Goal: Task Accomplishment & Management: Complete application form

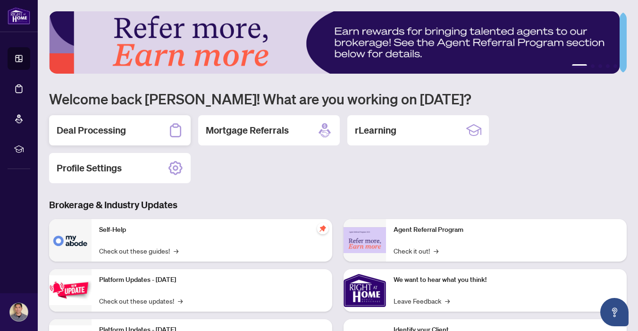
click at [136, 129] on div "Deal Processing" at bounding box center [120, 130] width 142 height 30
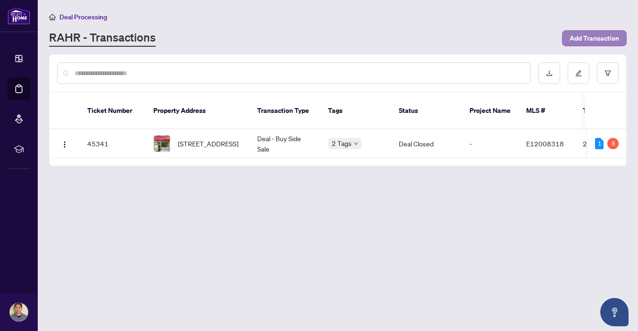
click at [598, 36] on span "Add Transaction" at bounding box center [595, 38] width 50 height 15
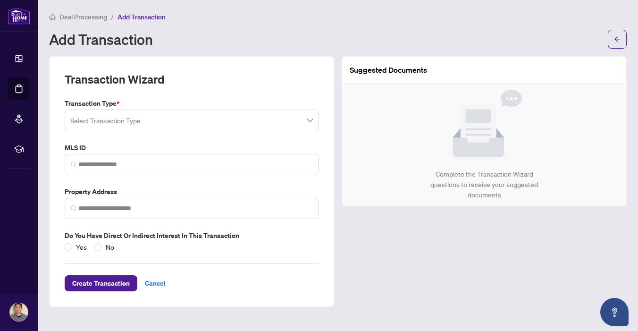
click at [183, 125] on input "search" at bounding box center [187, 121] width 234 height 21
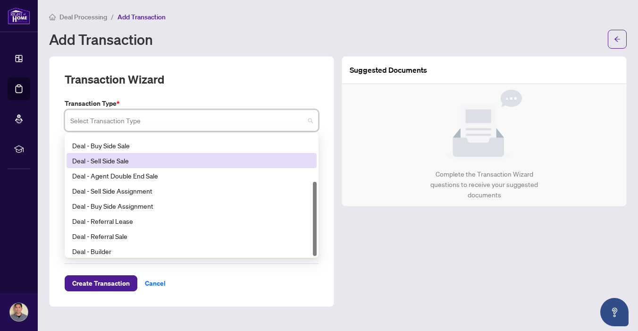
scroll to position [76, 0]
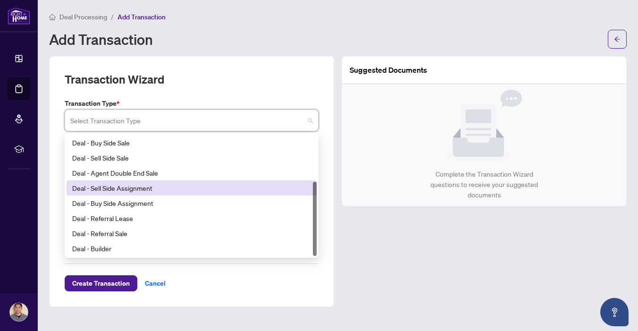
click at [397, 232] on div "Suggested Documents Complete the Transaction Wizard questions to receive your s…" at bounding box center [484, 181] width 293 height 251
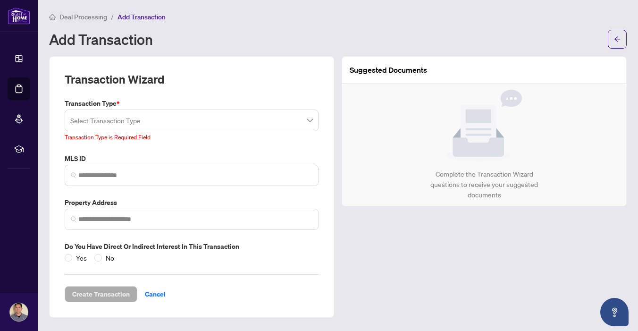
click at [237, 123] on input "search" at bounding box center [187, 121] width 234 height 21
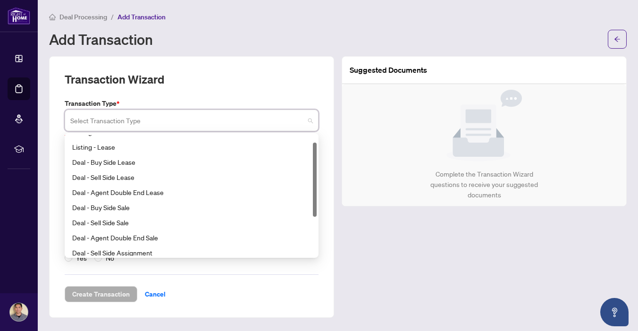
scroll to position [9, 0]
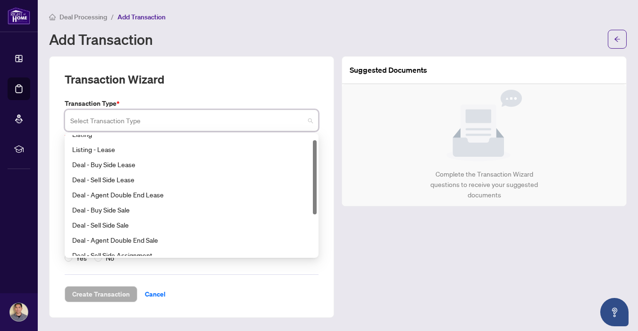
drag, startPoint x: 315, startPoint y: 196, endPoint x: 324, endPoint y: 155, distance: 42.6
click at [324, 155] on div "Transaction Wizard Transaction Type * Select Transaction Type 21 22 23 Listing …" at bounding box center [191, 187] width 285 height 262
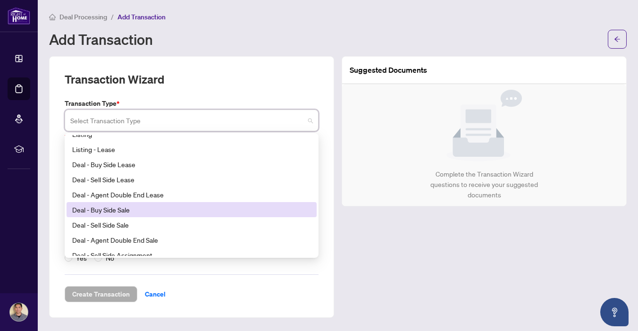
click at [141, 207] on div "Deal - Buy Side Sale" at bounding box center [191, 209] width 239 height 10
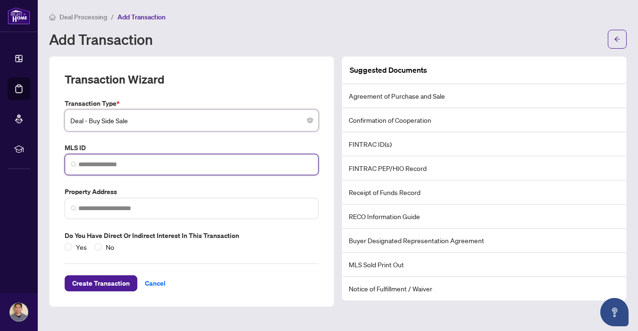
click at [173, 160] on input "search" at bounding box center [195, 165] width 234 height 10
paste input "*********"
type input "*********"
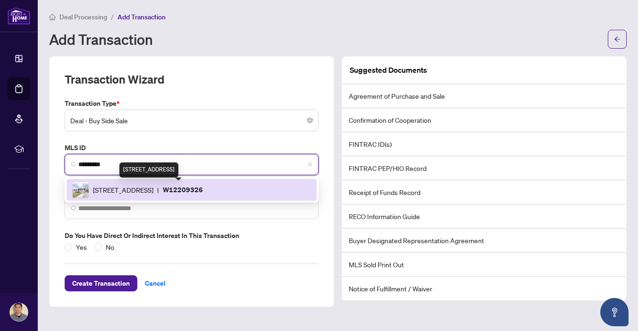
click at [153, 185] on span "[STREET_ADDRESS]" at bounding box center [123, 190] width 60 height 10
type input "**********"
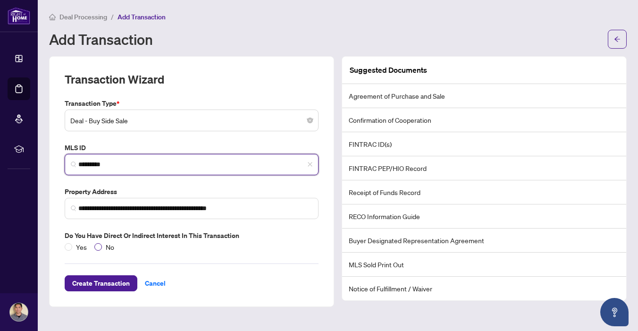
type input "*********"
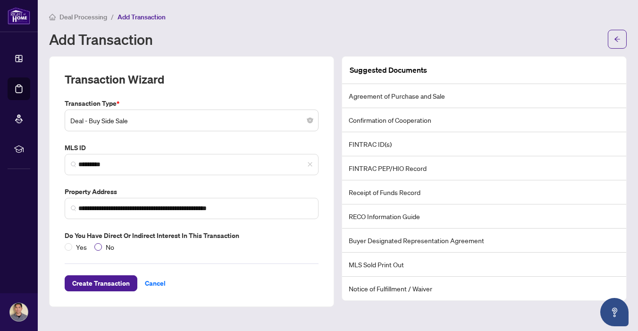
click at [100, 245] on span at bounding box center [98, 247] width 8 height 8
drag, startPoint x: 486, startPoint y: 240, endPoint x: 398, endPoint y: 235, distance: 88.9
click at [398, 235] on li "Buyer Designated Representation Agreement" at bounding box center [484, 241] width 284 height 24
drag, startPoint x: 399, startPoint y: 240, endPoint x: 388, endPoint y: 236, distance: 11.5
click at [398, 240] on li "Buyer Designated Representation Agreement" at bounding box center [484, 241] width 284 height 24
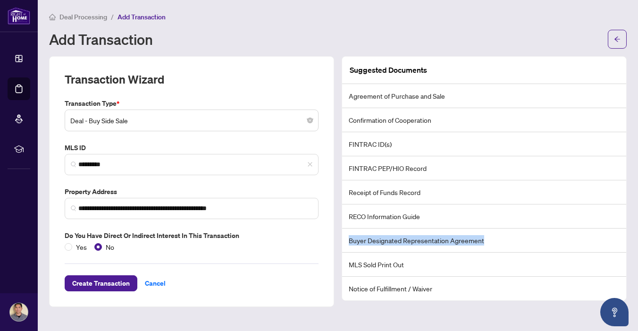
drag, startPoint x: 349, startPoint y: 239, endPoint x: 485, endPoint y: 240, distance: 136.0
click at [485, 240] on li "Buyer Designated Representation Agreement" at bounding box center [484, 241] width 284 height 24
copy li "Buyer Designated Representation Agreement"
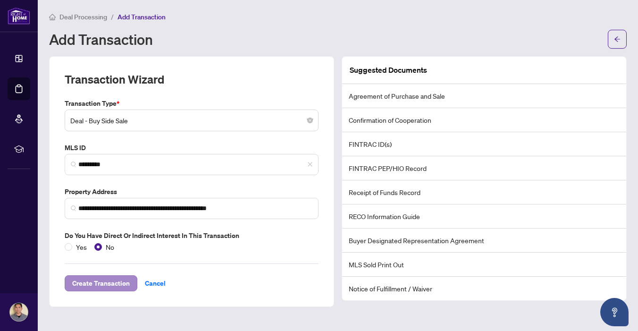
click at [113, 282] on span "Create Transaction" at bounding box center [101, 283] width 58 height 15
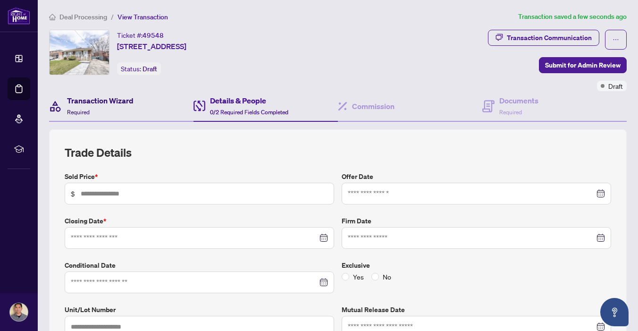
click at [129, 110] on div "Transaction Wizard Required" at bounding box center [100, 106] width 67 height 22
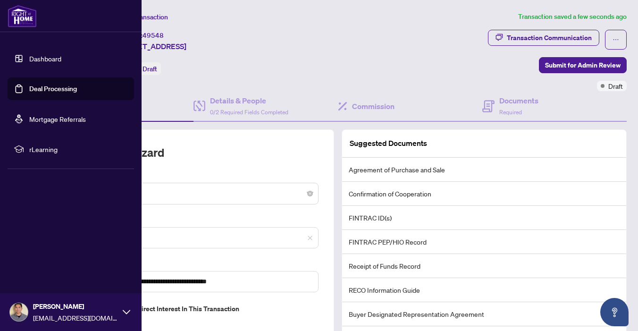
click at [23, 17] on img at bounding box center [22, 16] width 29 height 23
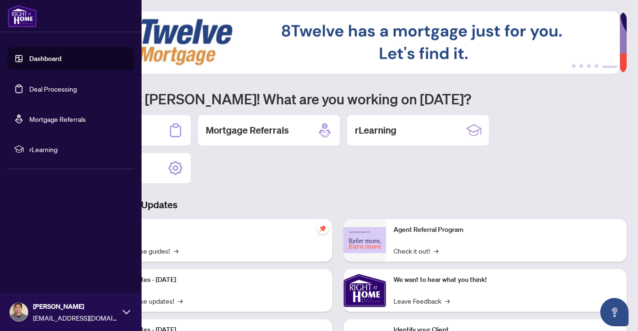
click at [36, 55] on link "Dashboard" at bounding box center [45, 58] width 32 height 9
click at [51, 93] on link "Deal Processing" at bounding box center [53, 89] width 48 height 9
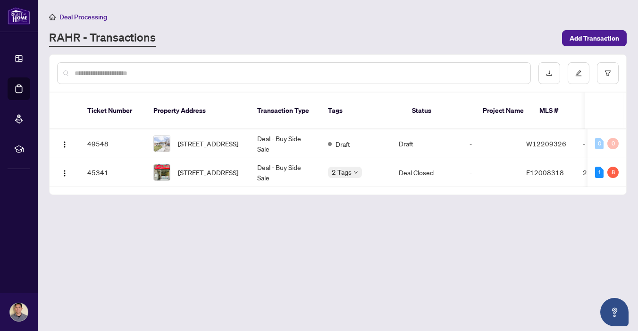
click at [283, 245] on main "Deal Processing [PERSON_NAME] - Transactions Add Transaction Ticket Number Prop…" at bounding box center [338, 165] width 601 height 331
click at [265, 1] on main "Deal Processing [PERSON_NAME] - Transactions Add Transaction Ticket Number Prop…" at bounding box center [338, 165] width 601 height 331
